Goal: Task Accomplishment & Management: Manage account settings

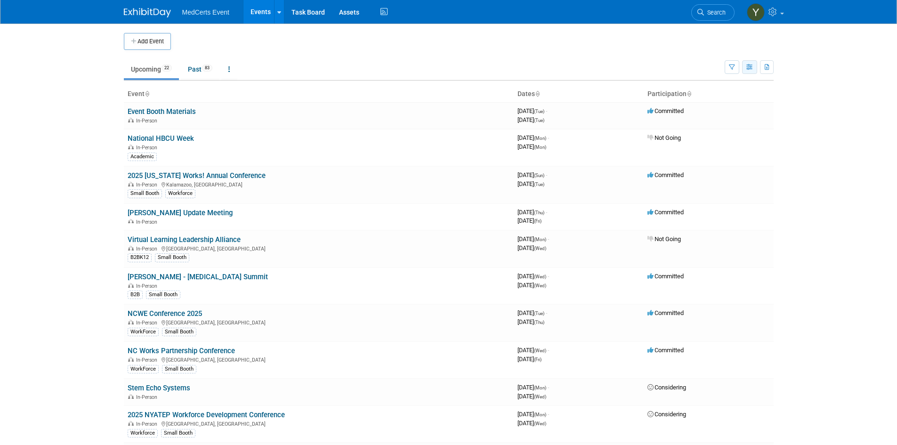
click at [744, 71] on button "button" at bounding box center [749, 67] width 15 height 14
click at [735, 70] on button "button" at bounding box center [732, 67] width 15 height 14
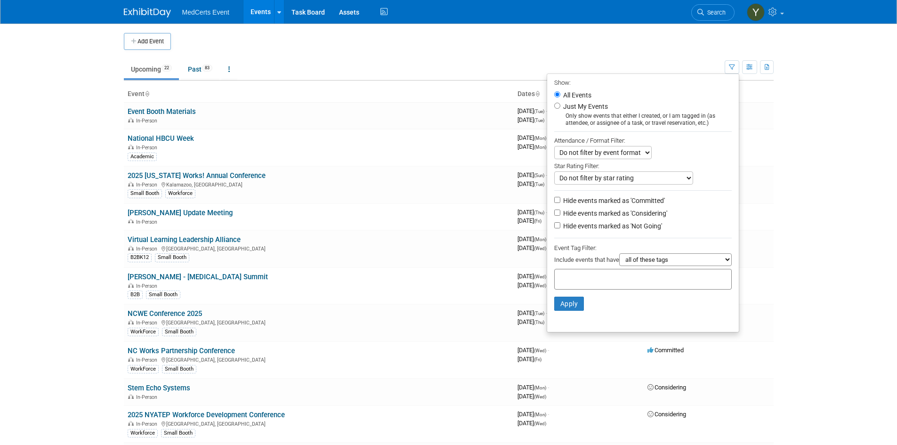
click at [622, 223] on li "Hide events marked as 'Not Going'" at bounding box center [643, 226] width 192 height 13
click at [588, 228] on label "Hide events marked as 'Not Going'" at bounding box center [611, 225] width 101 height 9
click at [560, 228] on input "Hide events marked as 'Not Going'" at bounding box center [557, 225] width 6 height 6
checkbox input "true"
click at [565, 308] on button "Apply" at bounding box center [569, 304] width 30 height 14
